Goal: Transaction & Acquisition: Purchase product/service

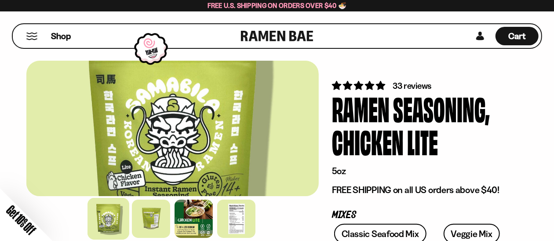
click at [533, 96] on div "Close dialog FREE SHIPPING FOR ALL US ORDERS OVER $40+ Email CONTINUE ******" at bounding box center [277, 120] width 554 height 241
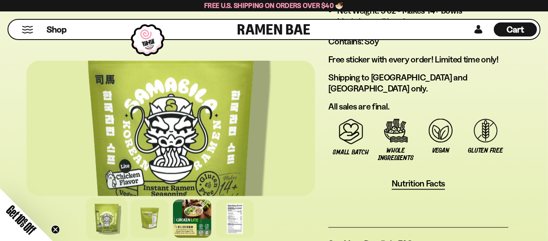
scroll to position [791, 0]
click at [427, 178] on span "Nutrition Facts" at bounding box center [419, 183] width 54 height 11
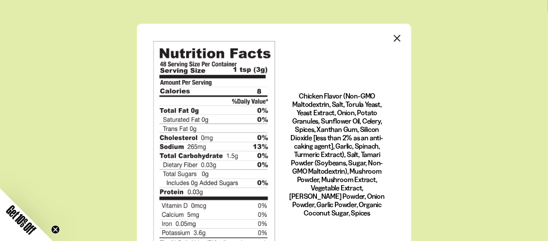
scroll to position [23, 0]
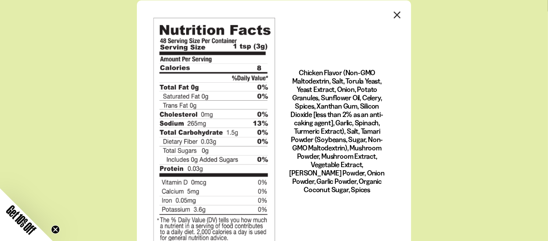
click at [392, 11] on icon "Close modal" at bounding box center [397, 14] width 13 height 13
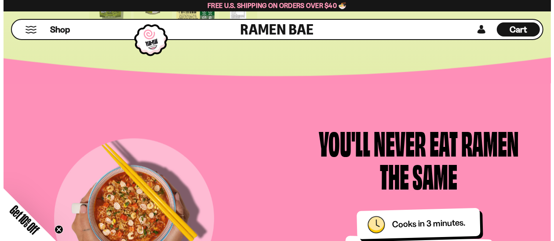
scroll to position [836, 0]
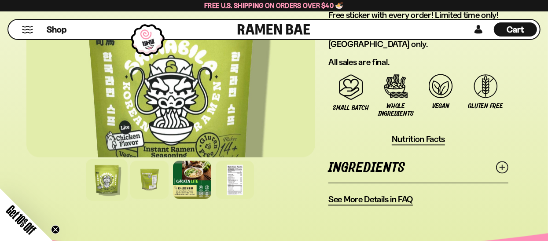
click at [23, 29] on button "Mobile Menu Trigger" at bounding box center [28, 29] width 12 height 7
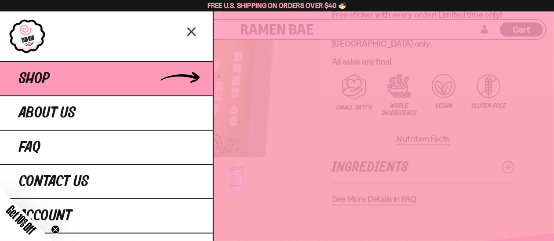
click at [55, 81] on link "Shop" at bounding box center [106, 78] width 213 height 34
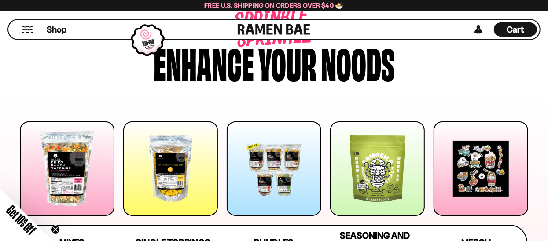
scroll to position [88, 0]
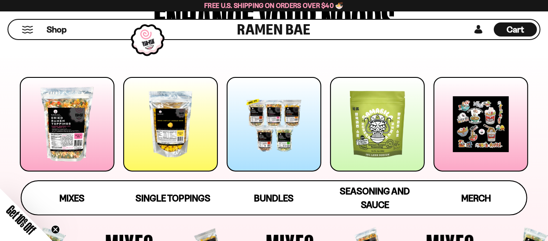
click at [67, 149] on div at bounding box center [67, 124] width 95 height 95
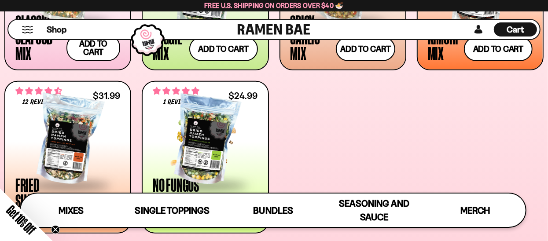
scroll to position [483, 0]
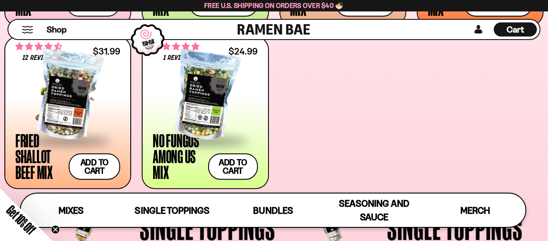
click at [55, 106] on div at bounding box center [67, 96] width 105 height 88
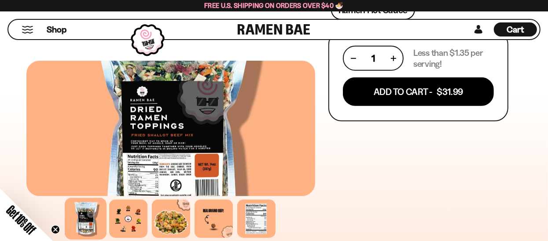
scroll to position [528, 0]
